Goal: Task Accomplishment & Management: Manage account settings

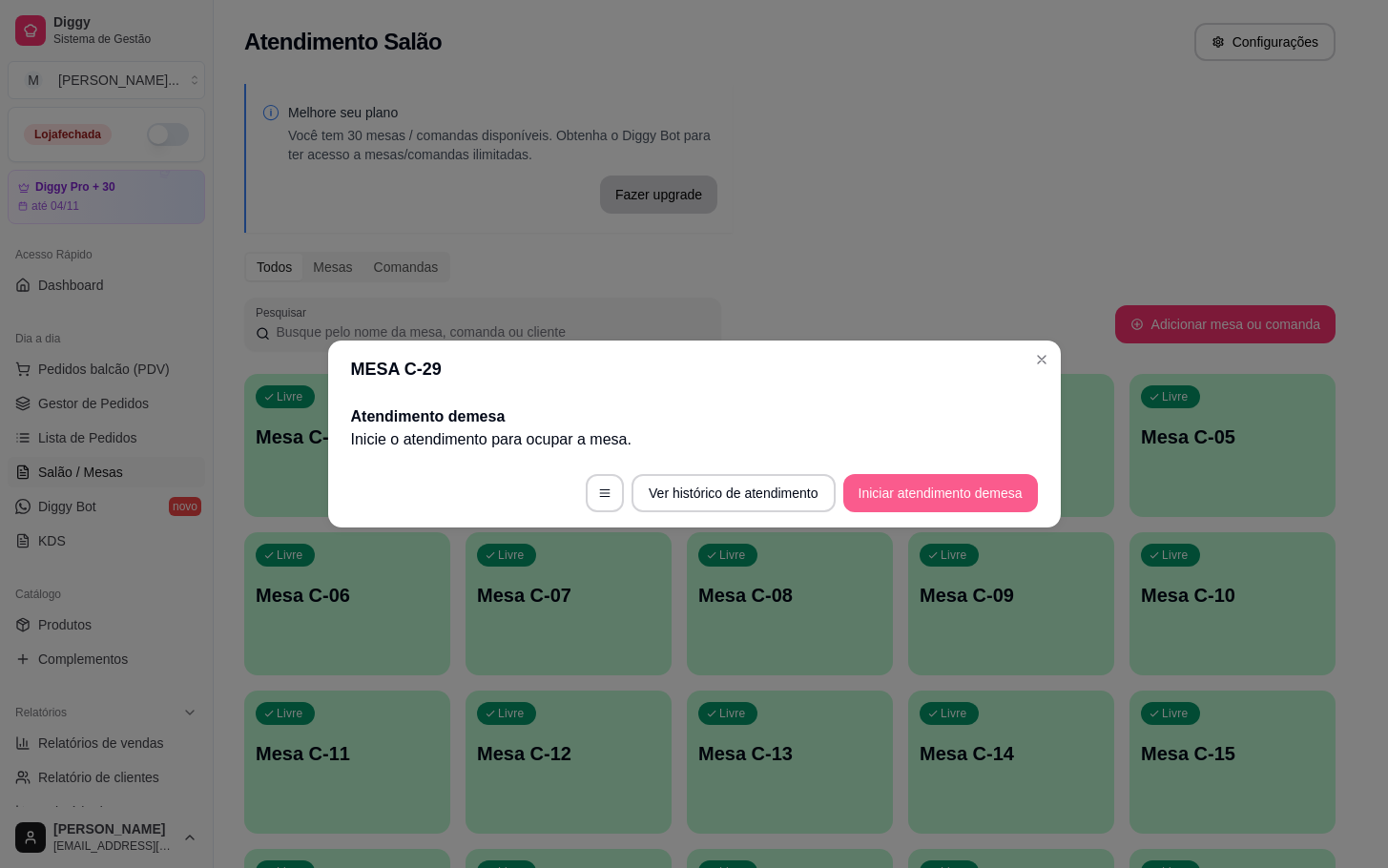
scroll to position [89, 0]
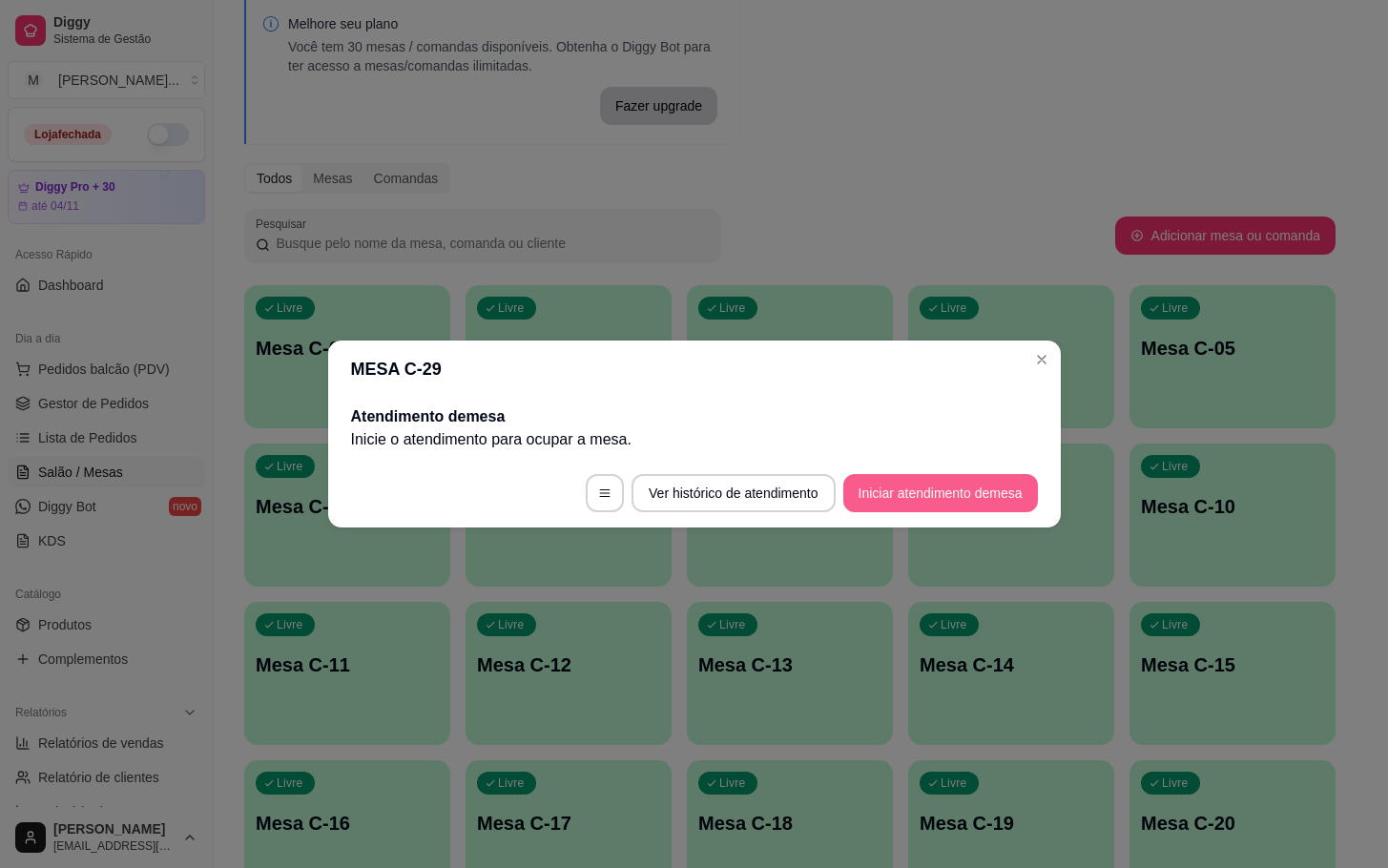
click at [922, 501] on button "Iniciar atendimento de mesa" at bounding box center [940, 493] width 194 height 38
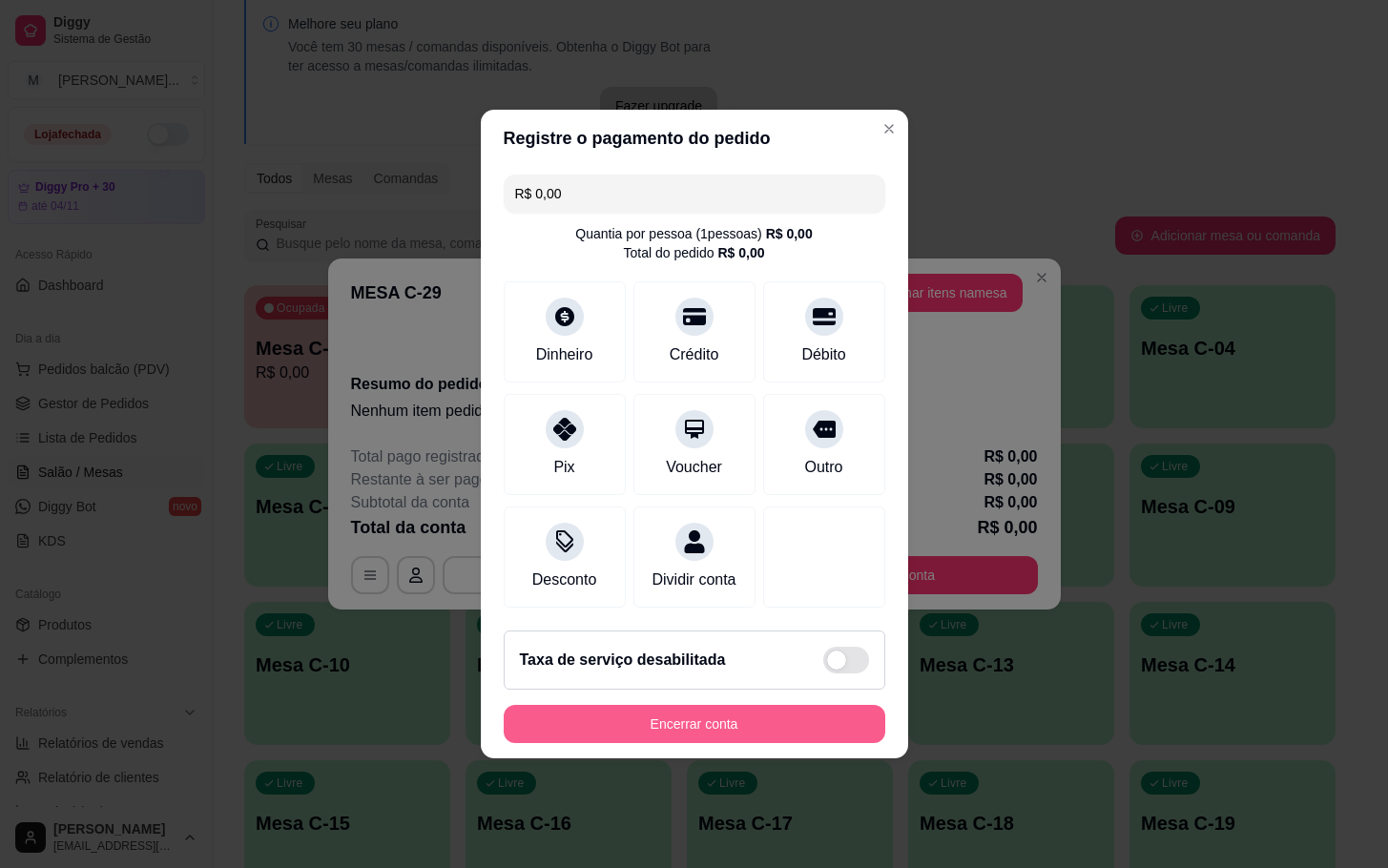
click at [808, 735] on button "Encerrar conta" at bounding box center [694, 723] width 382 height 38
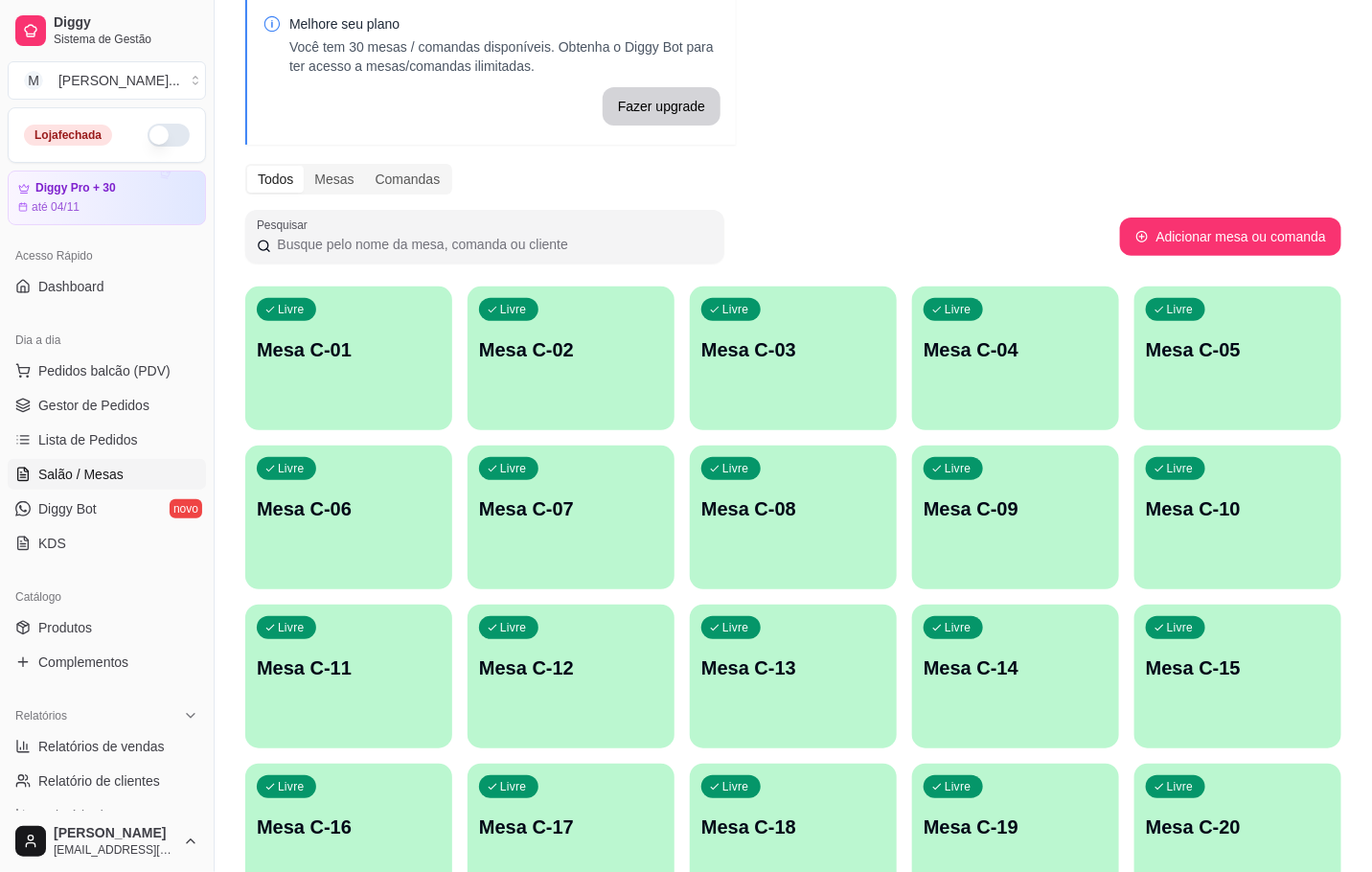
click at [368, 416] on div "button" at bounding box center [348, 419] width 207 height 23
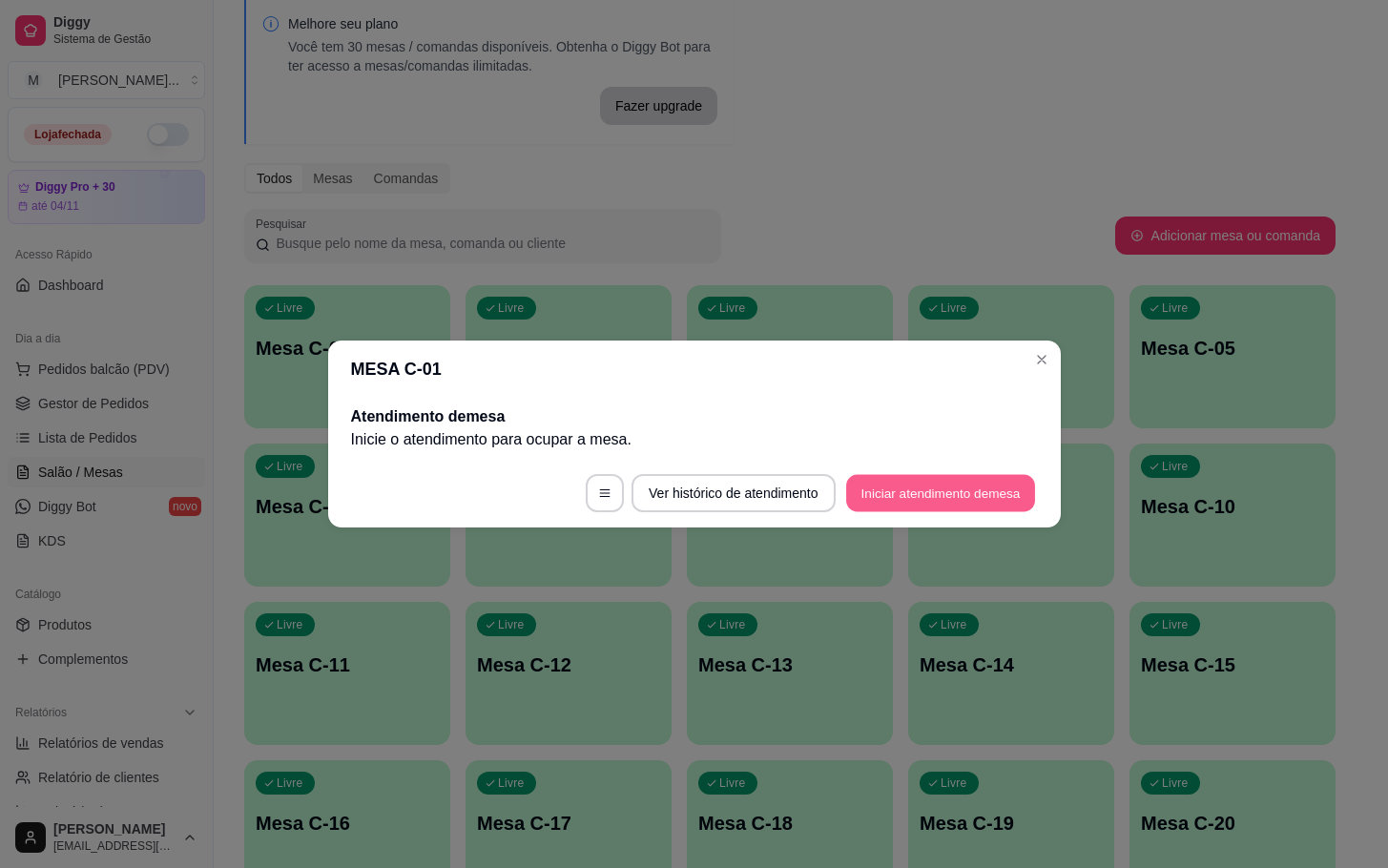
click at [973, 495] on button "Iniciar atendimento de mesa" at bounding box center [940, 493] width 189 height 37
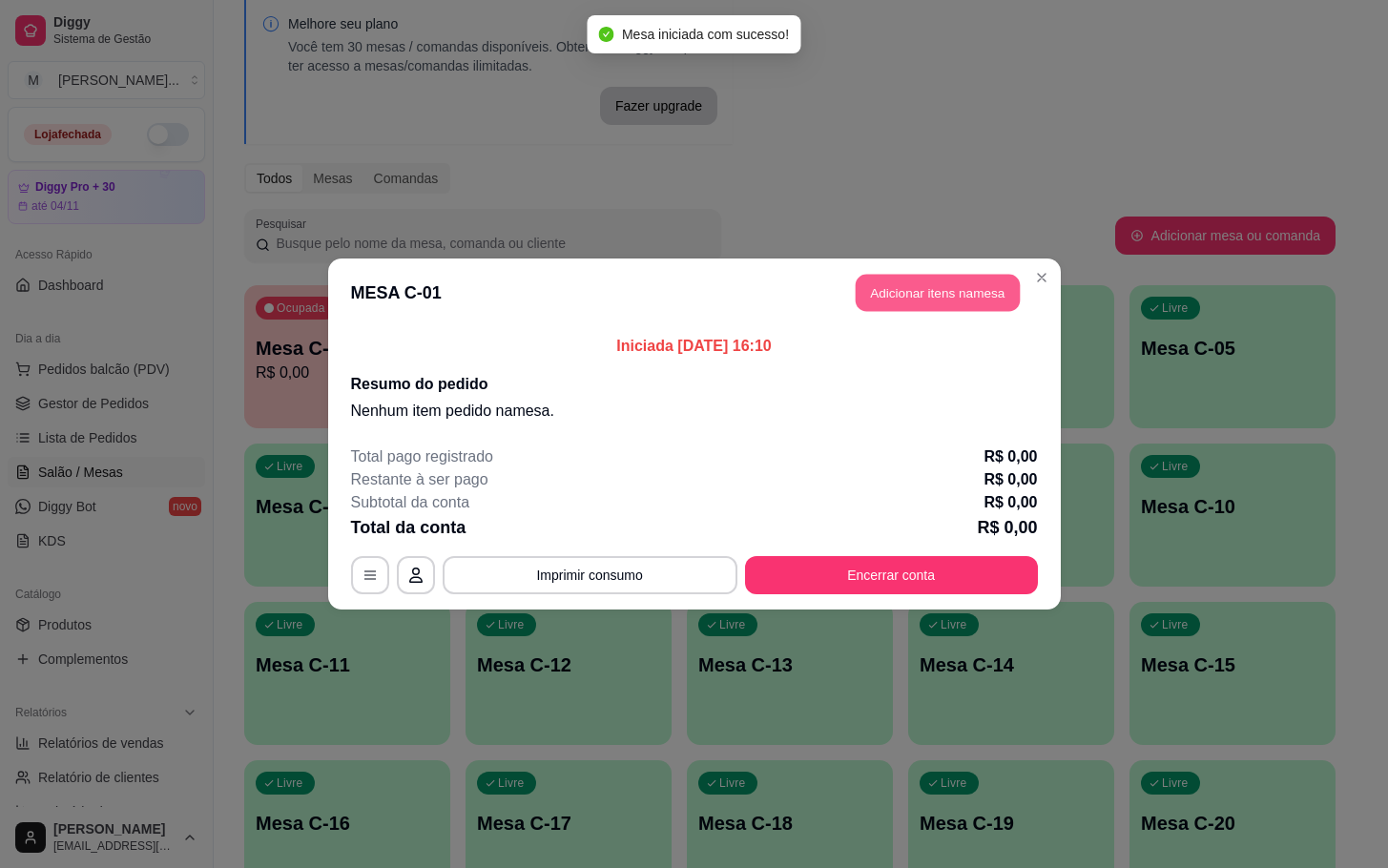
click at [950, 299] on button "Adicionar itens na mesa" at bounding box center [937, 293] width 164 height 37
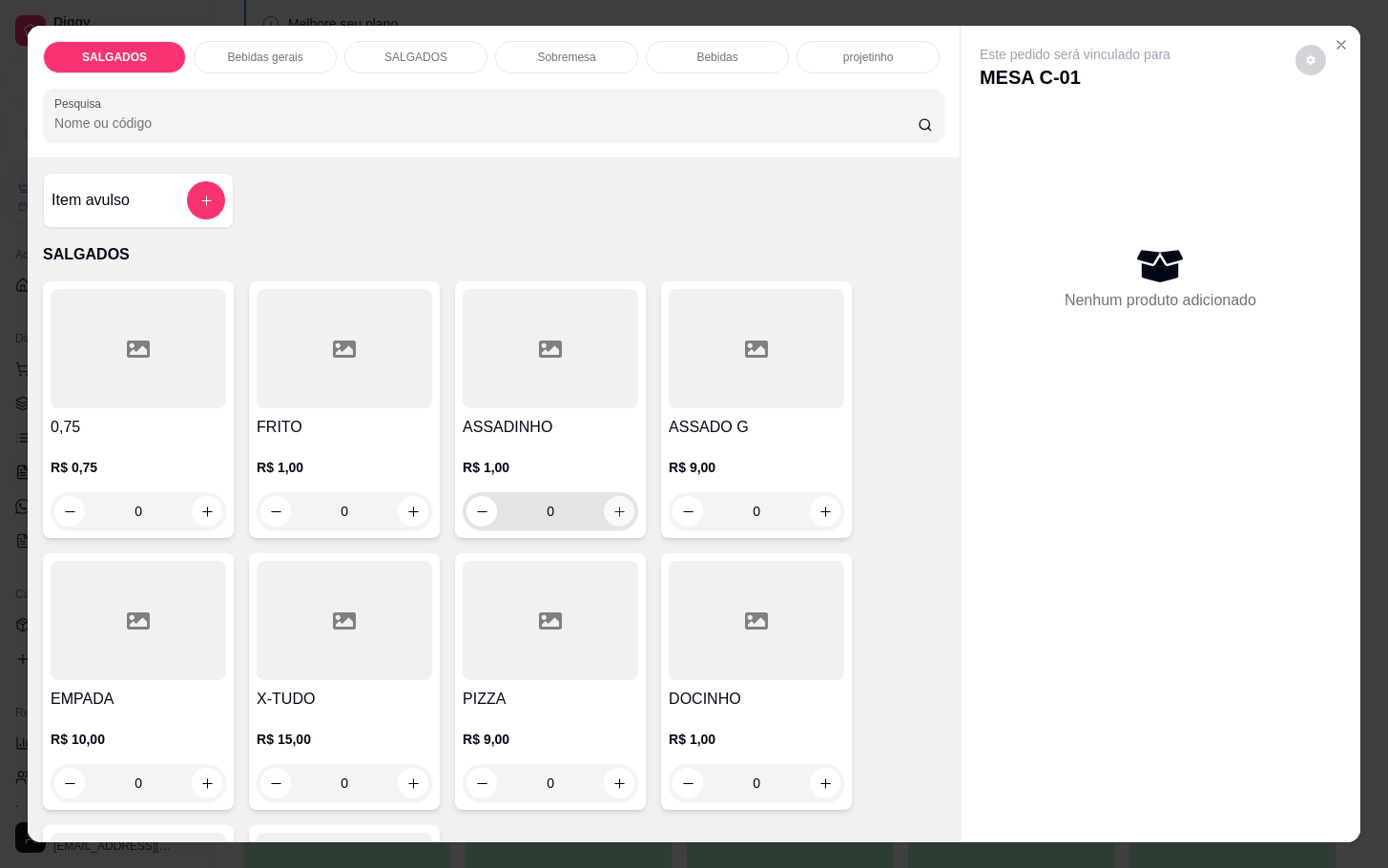
click at [613, 504] on icon "increase-product-quantity" at bounding box center [619, 511] width 14 height 14
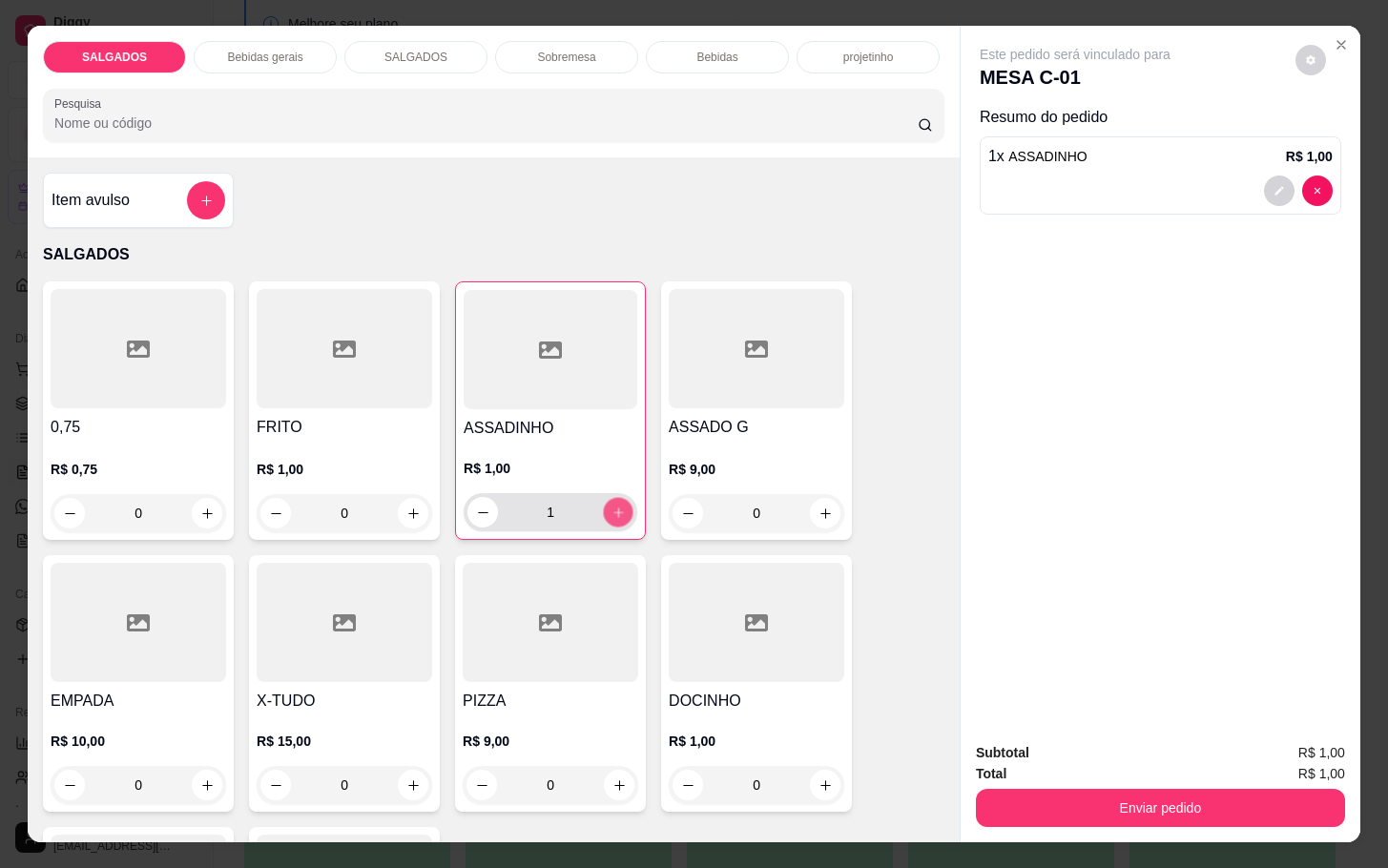
click at [621, 501] on button "increase-product-quantity" at bounding box center [618, 512] width 30 height 30
click at [612, 505] on icon "increase-product-quantity" at bounding box center [618, 512] width 14 height 14
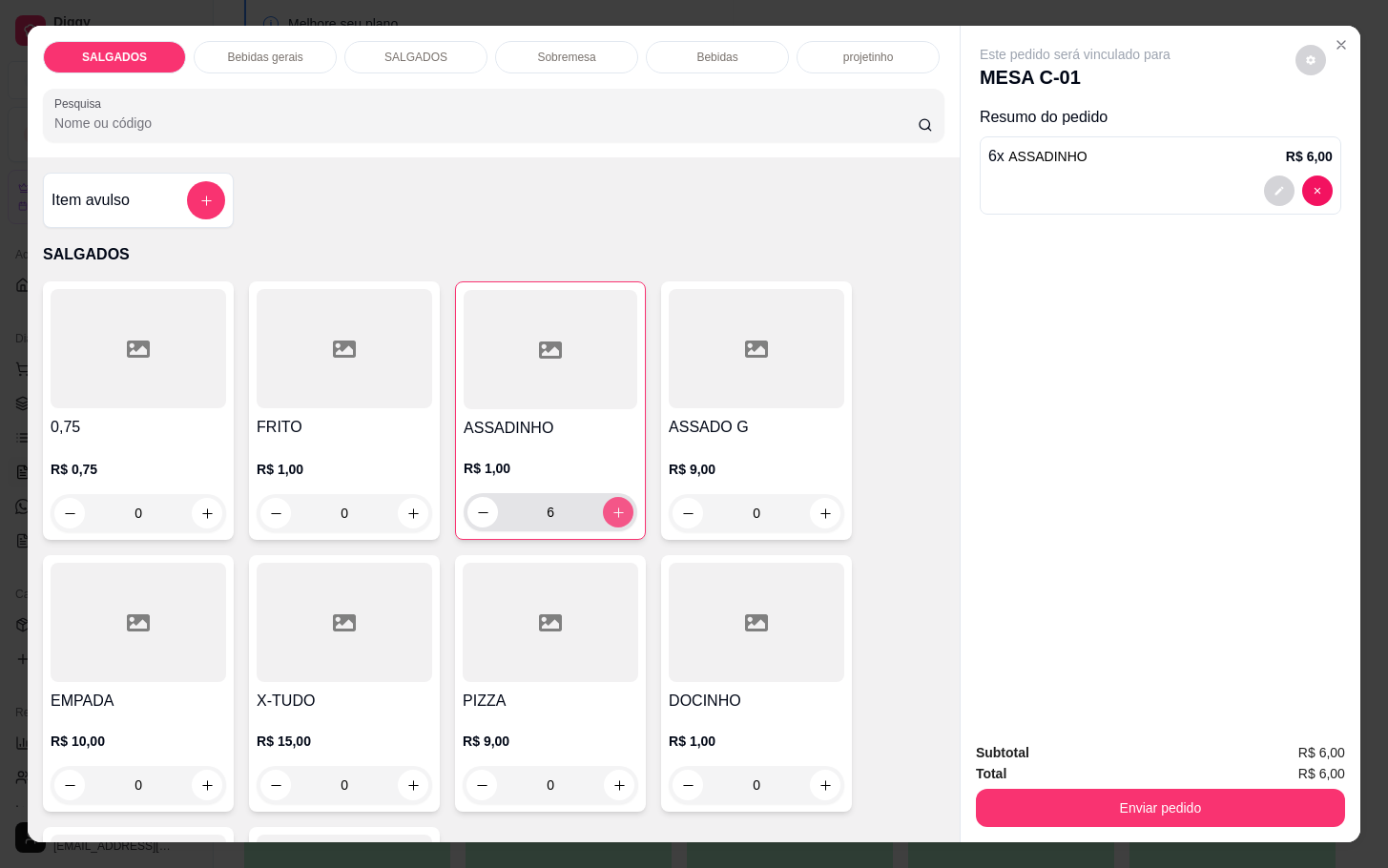
click at [612, 505] on icon "increase-product-quantity" at bounding box center [618, 512] width 14 height 14
type input "8"
click at [810, 515] on button "increase-product-quantity" at bounding box center [825, 513] width 31 height 31
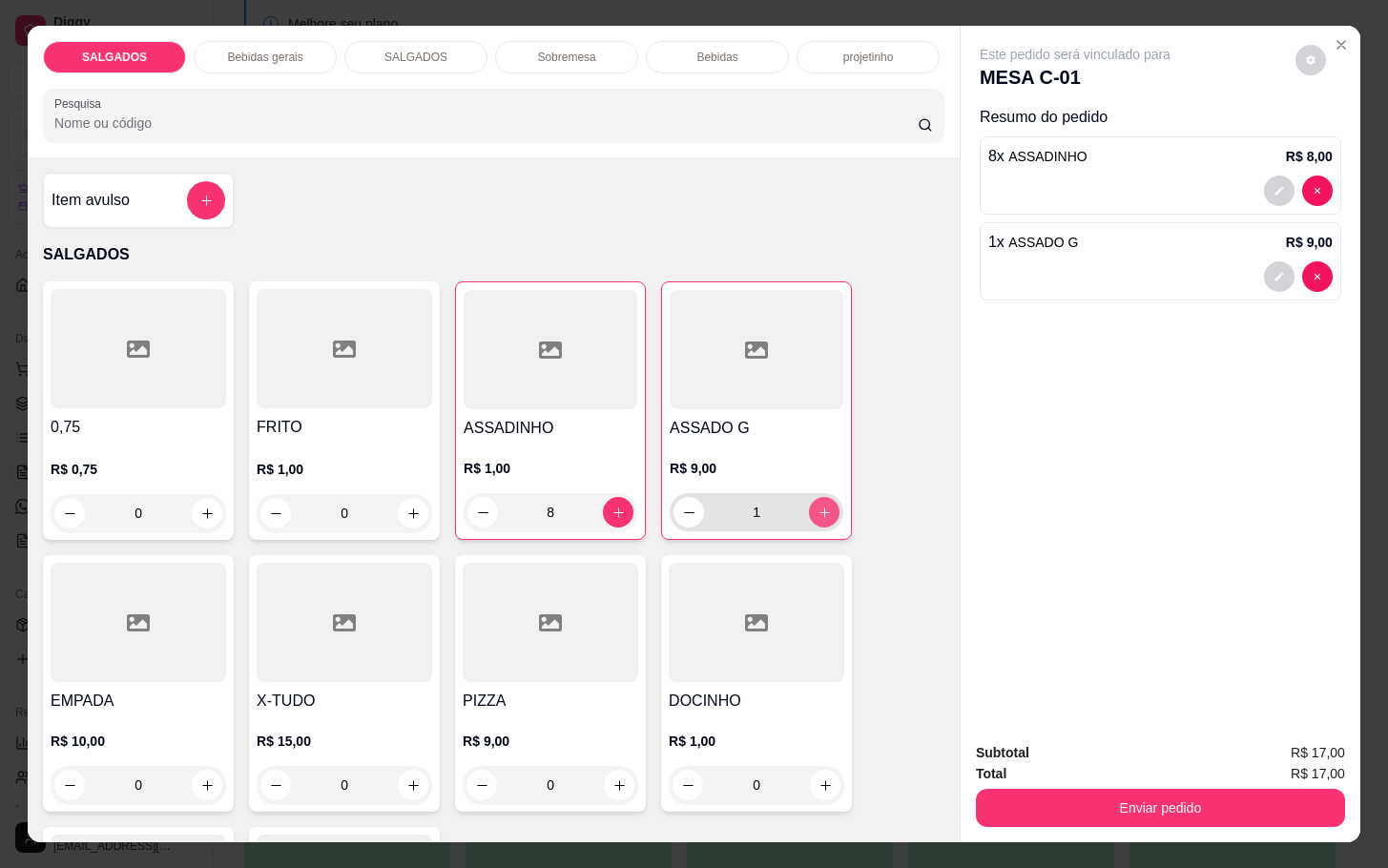
click at [809, 515] on button "increase-product-quantity" at bounding box center [824, 512] width 31 height 31
type input "2"
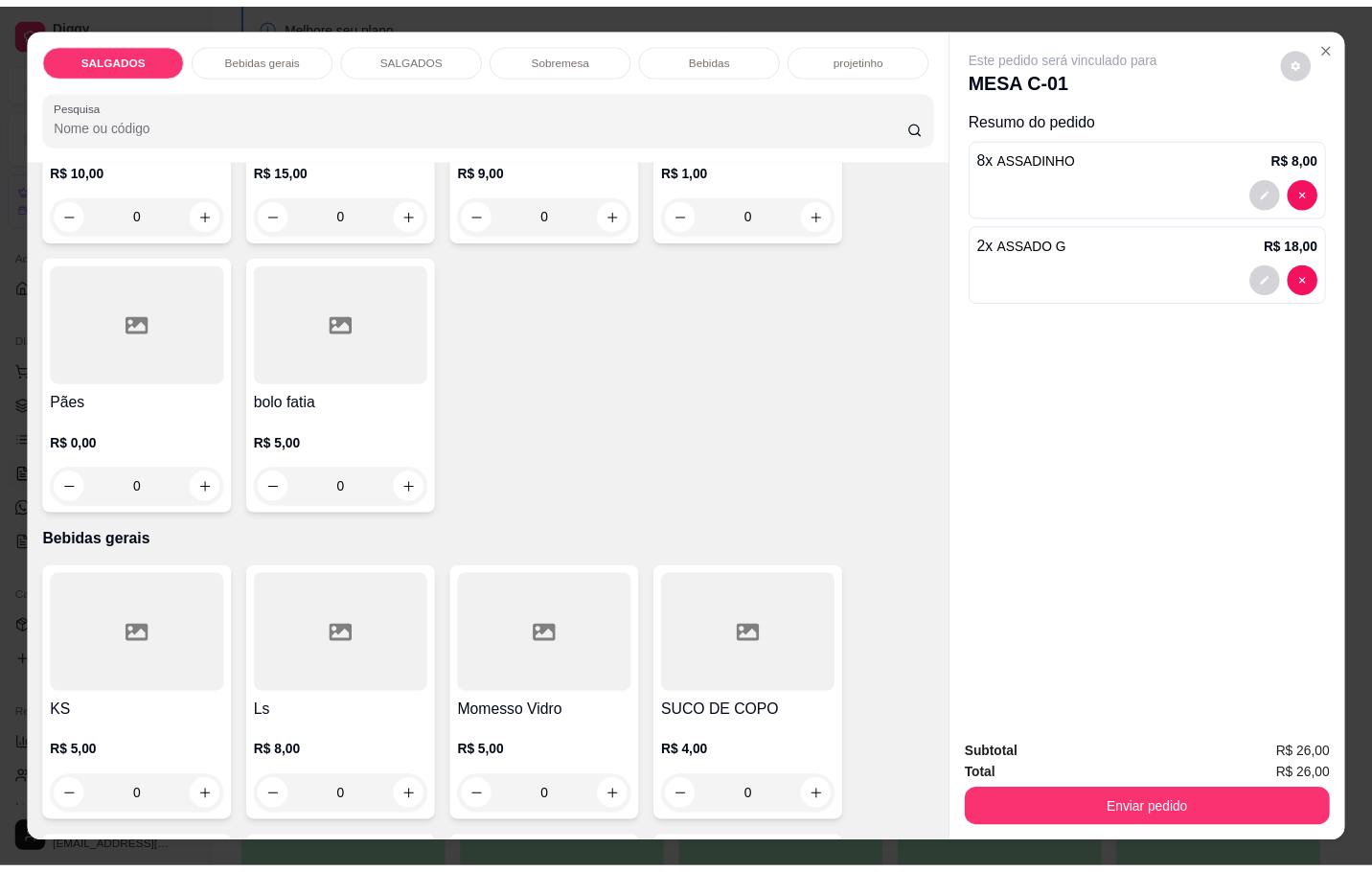
scroll to position [718, 0]
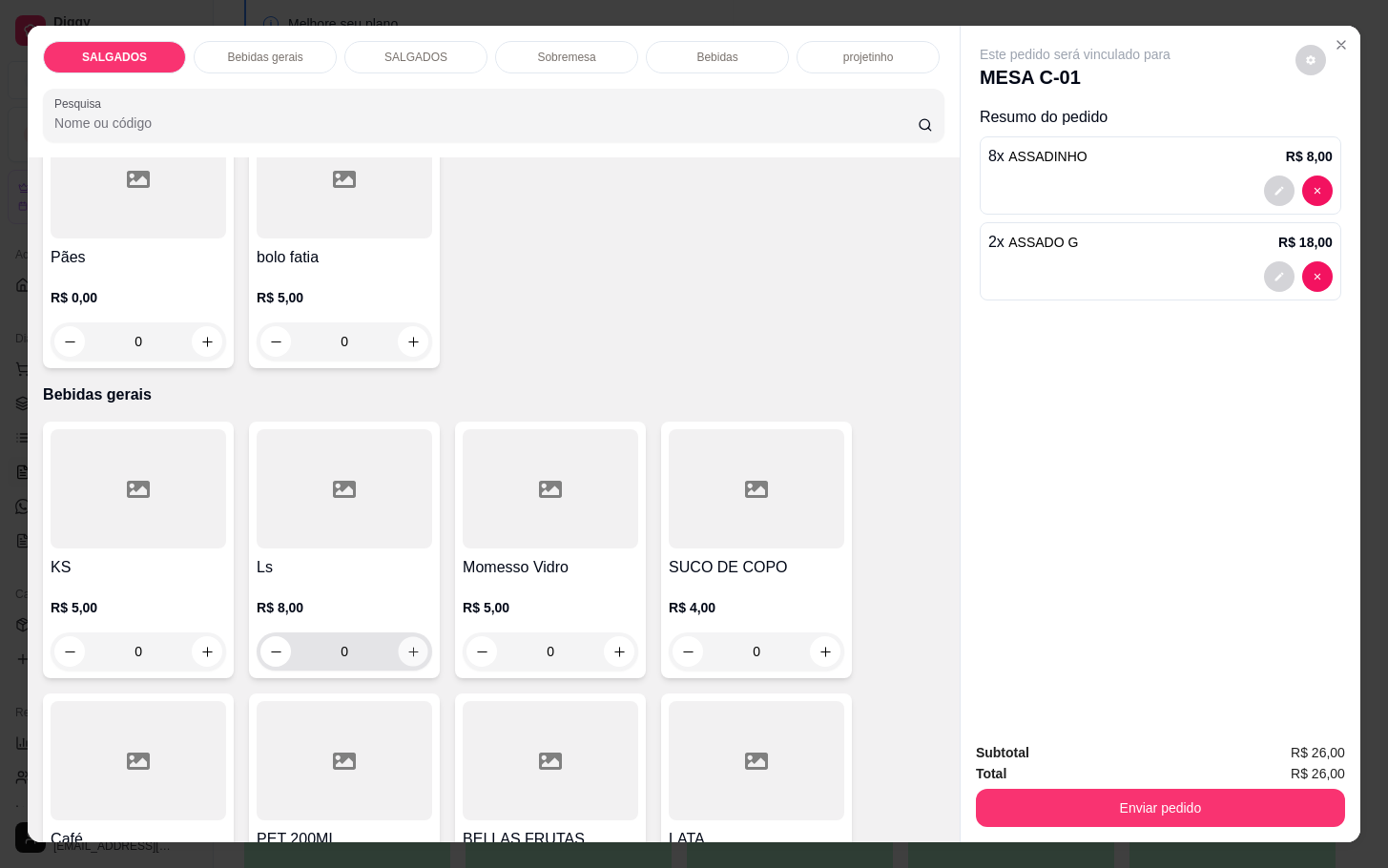
click at [407, 645] on icon "increase-product-quantity" at bounding box center [414, 652] width 14 height 14
type input "1"
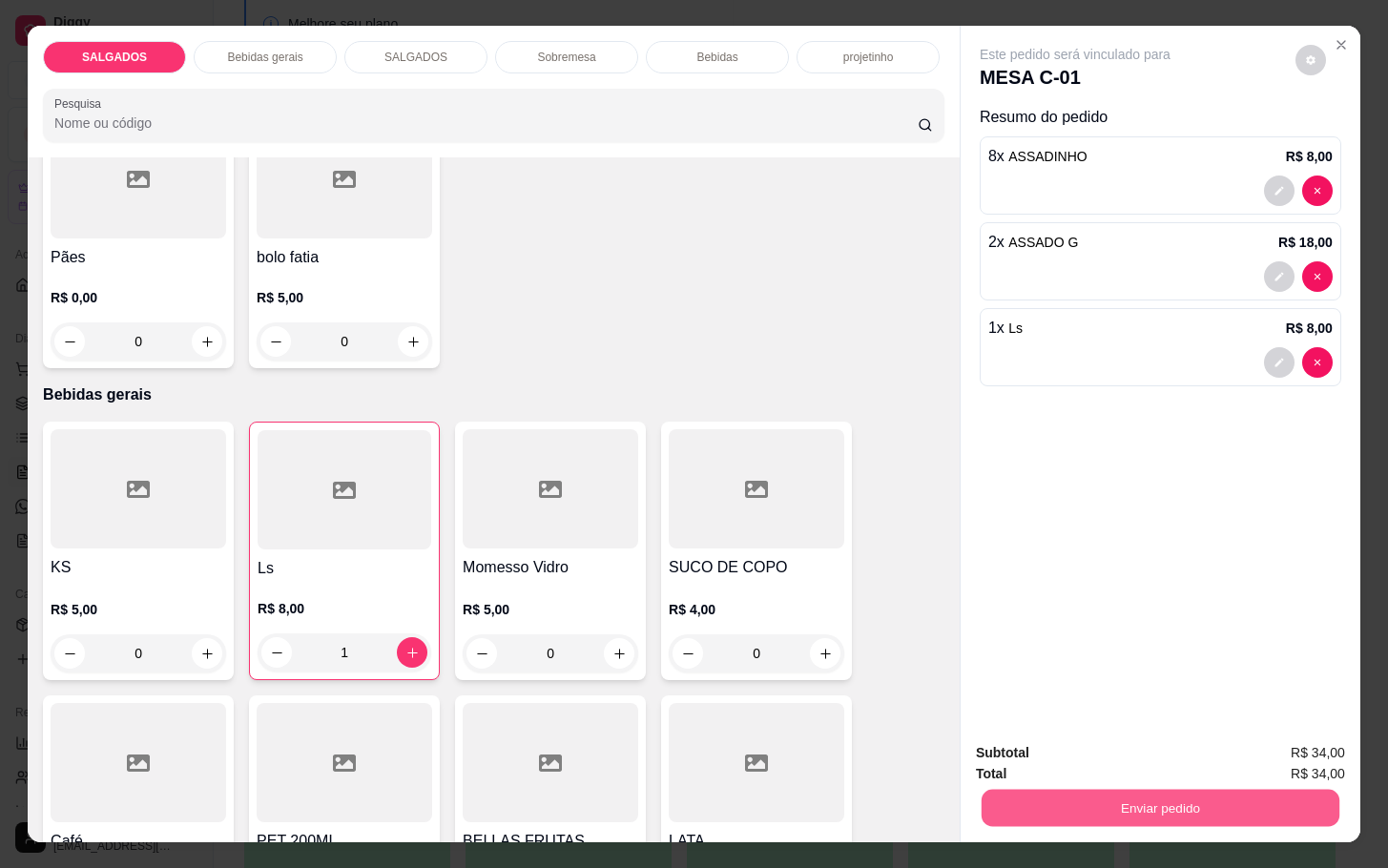
click at [1059, 805] on button "Enviar pedido" at bounding box center [1160, 807] width 358 height 37
click at [1331, 742] on button "Enviar pedido" at bounding box center [1291, 750] width 108 height 36
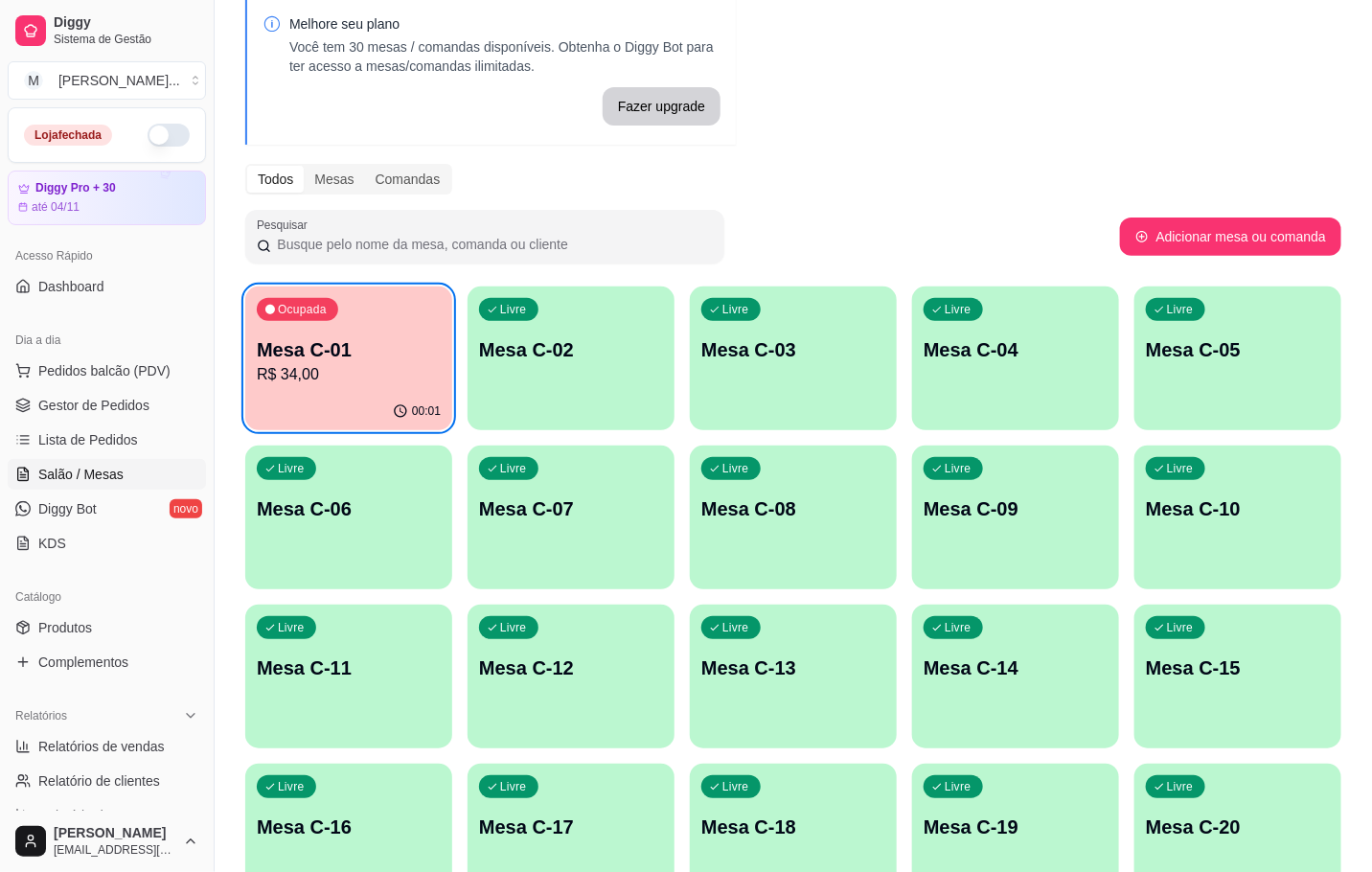
click at [280, 391] on div "Ocupada Mesa C-01 R$ 34,00" at bounding box center [348, 339] width 207 height 107
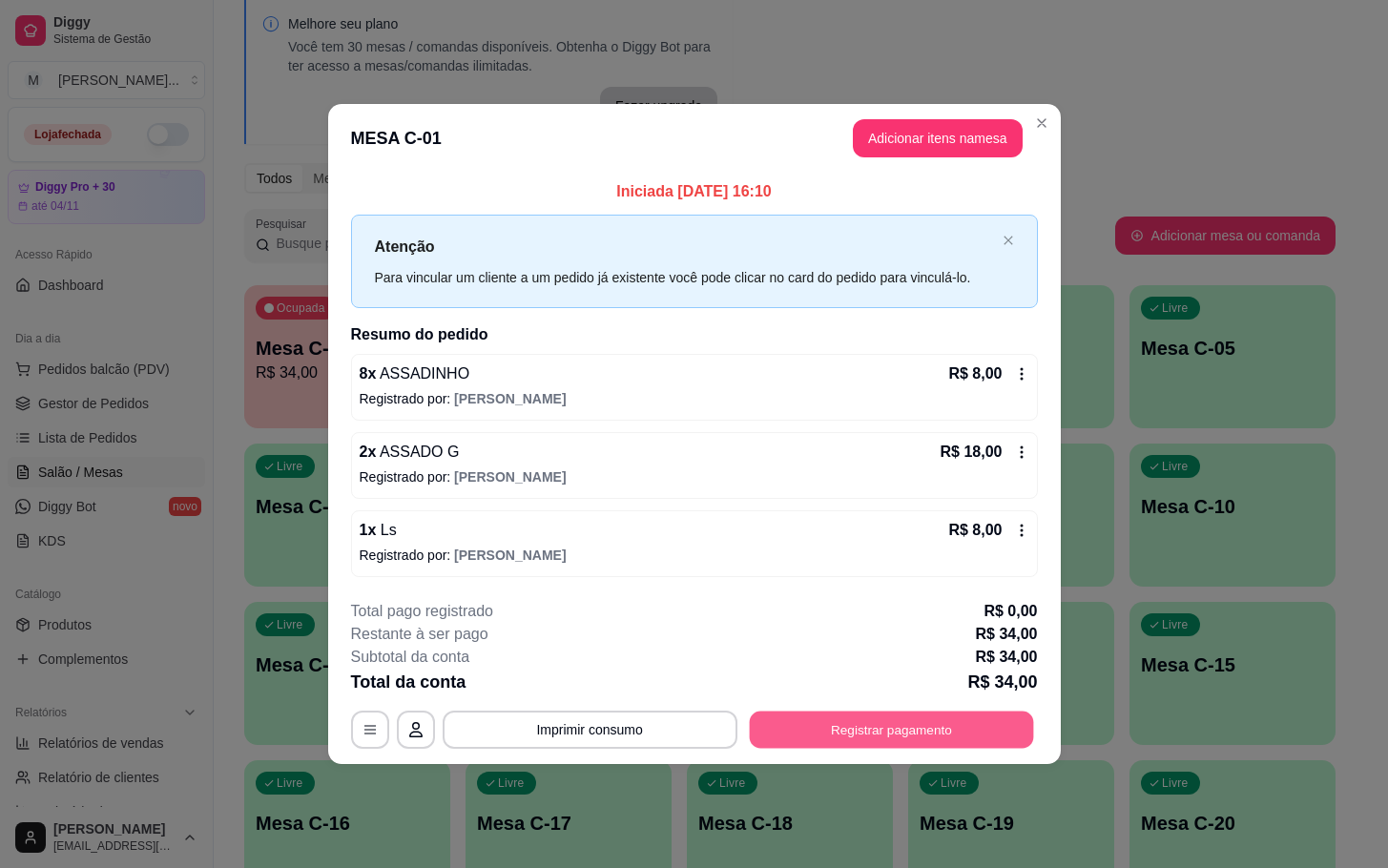
click at [937, 741] on button "Registrar pagamento" at bounding box center [890, 728] width 284 height 37
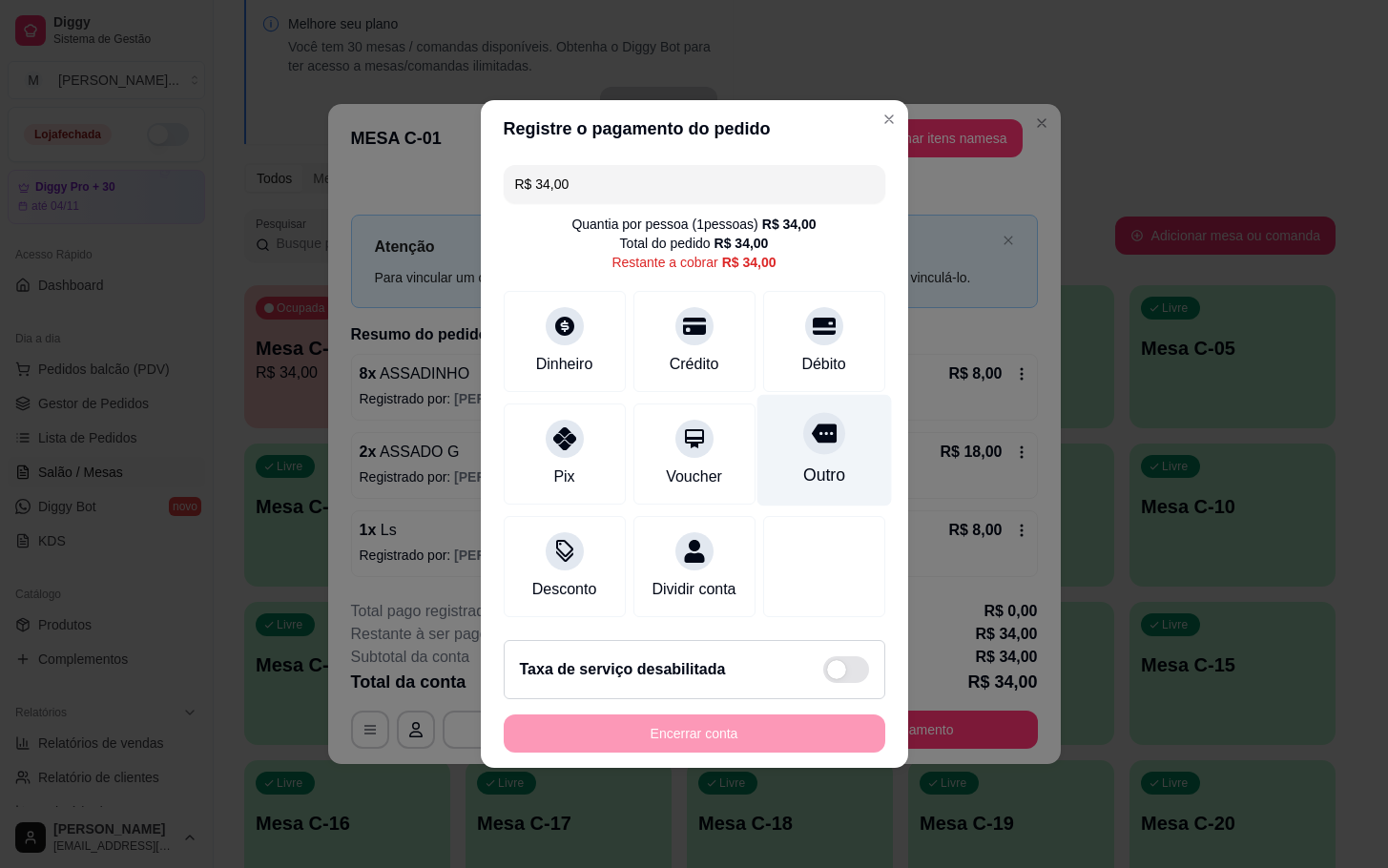
click at [799, 444] on div "Outro" at bounding box center [823, 451] width 135 height 112
type input "R$ 0,00"
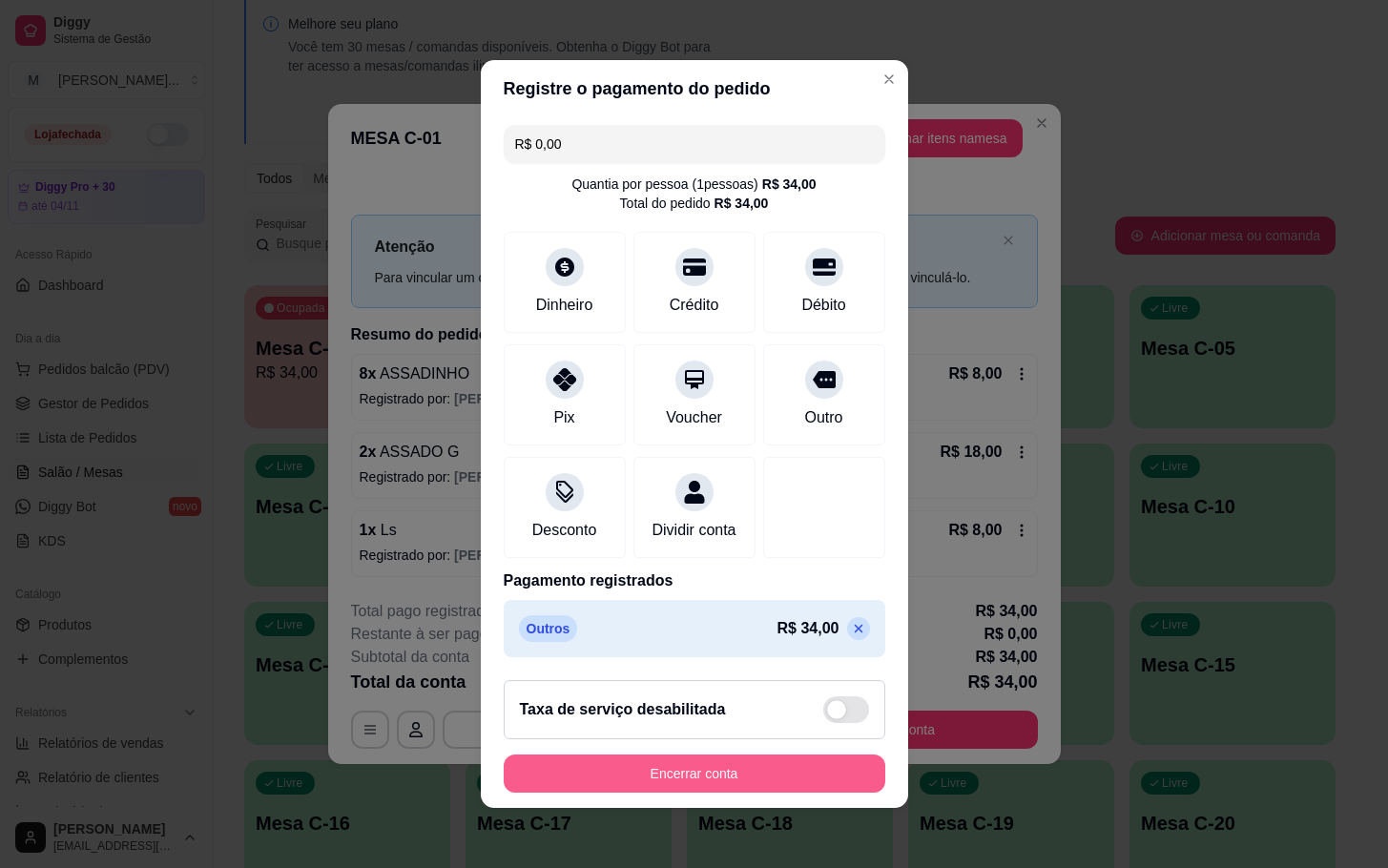
click at [756, 792] on button "Encerrar conta" at bounding box center [694, 773] width 382 height 38
